Goal: Check status: Check status

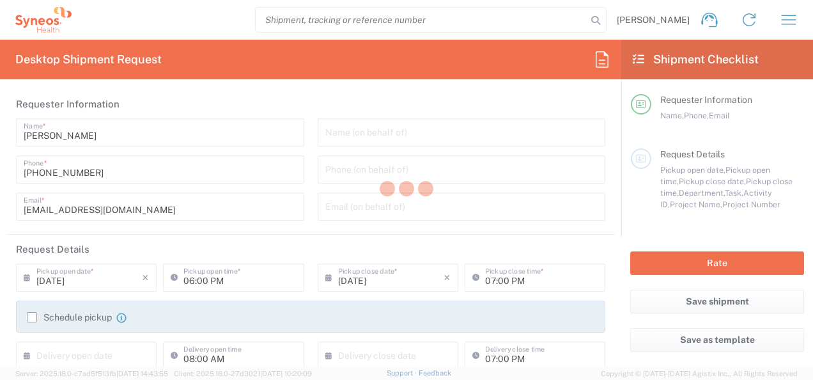
type input "3301"
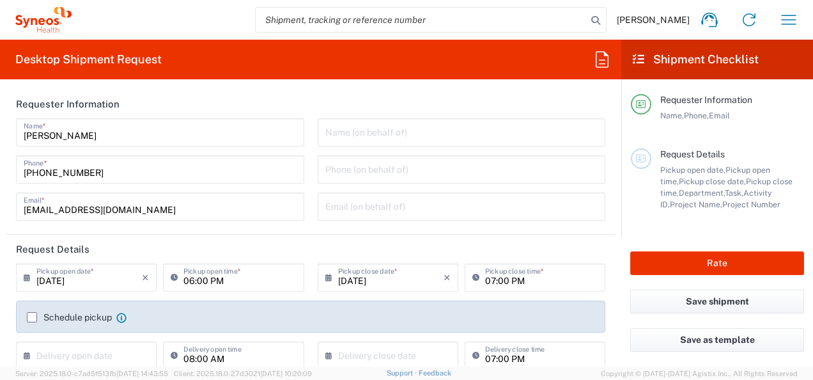
type input "[GEOGRAPHIC_DATA]"
type input "Syneos Health d.o.o. [GEOGRAPHIC_DATA]-[GEOGRAPHIC_DATA]"
click at [791, 12] on icon "button" at bounding box center [788, 20] width 20 height 20
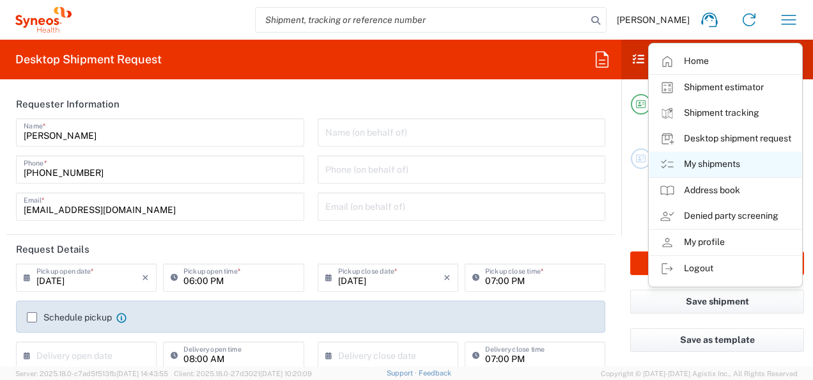
click at [717, 164] on link "My shipments" at bounding box center [725, 164] width 152 height 26
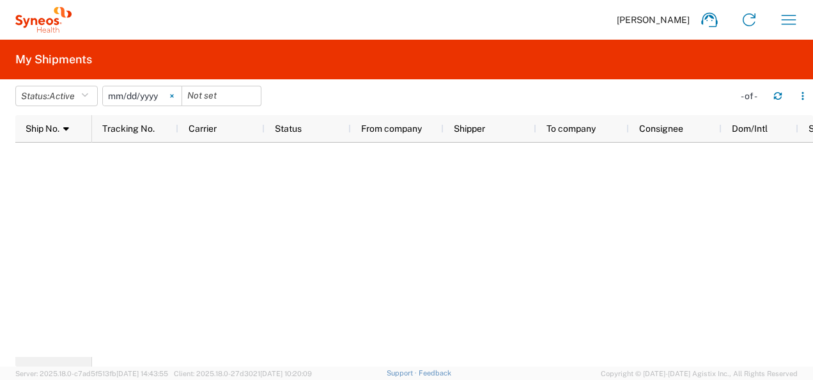
click at [174, 95] on icon at bounding box center [172, 96] width 4 height 4
click at [61, 97] on span "Active" at bounding box center [62, 96] width 26 height 10
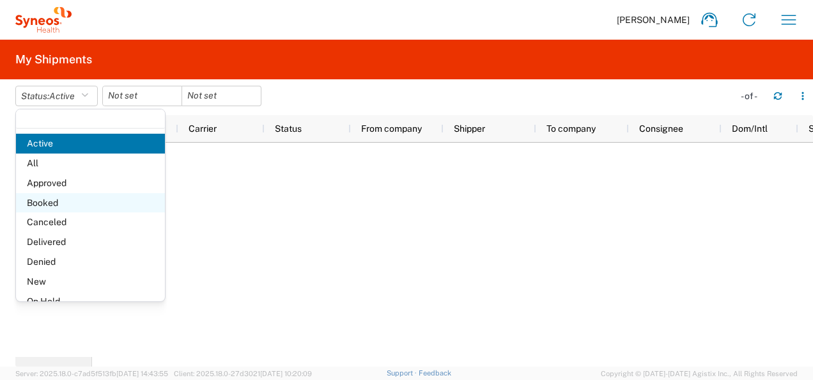
click at [56, 201] on span "Booked" at bounding box center [90, 203] width 149 height 20
